Goal: Ask a question

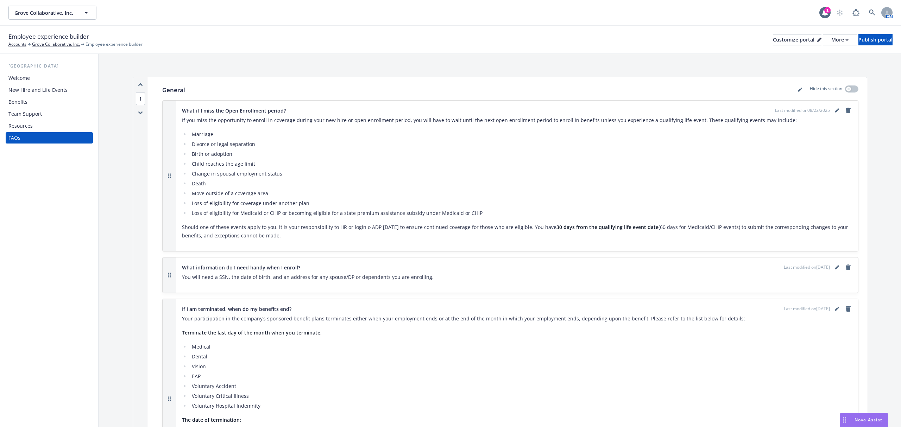
scroll to position [4035, 0]
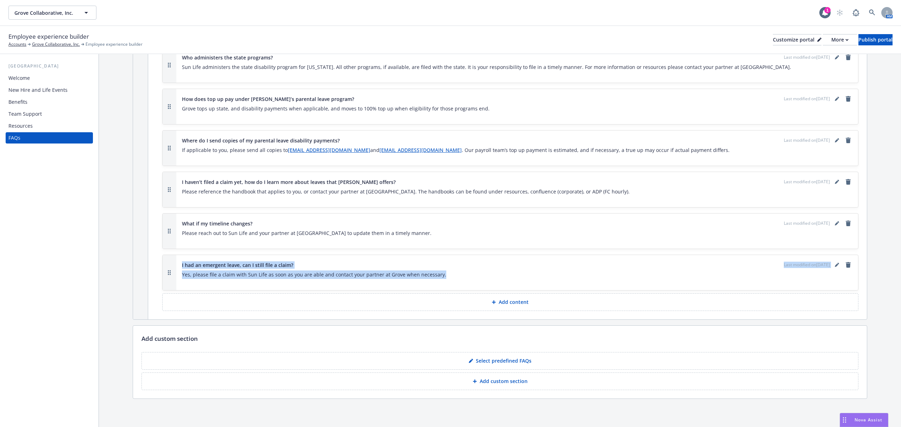
click at [516, 275] on p "Yes, please file a claim with Sun Life as soon as you are able and contact your…" at bounding box center [517, 275] width 670 height 8
